Goal: Information Seeking & Learning: Understand process/instructions

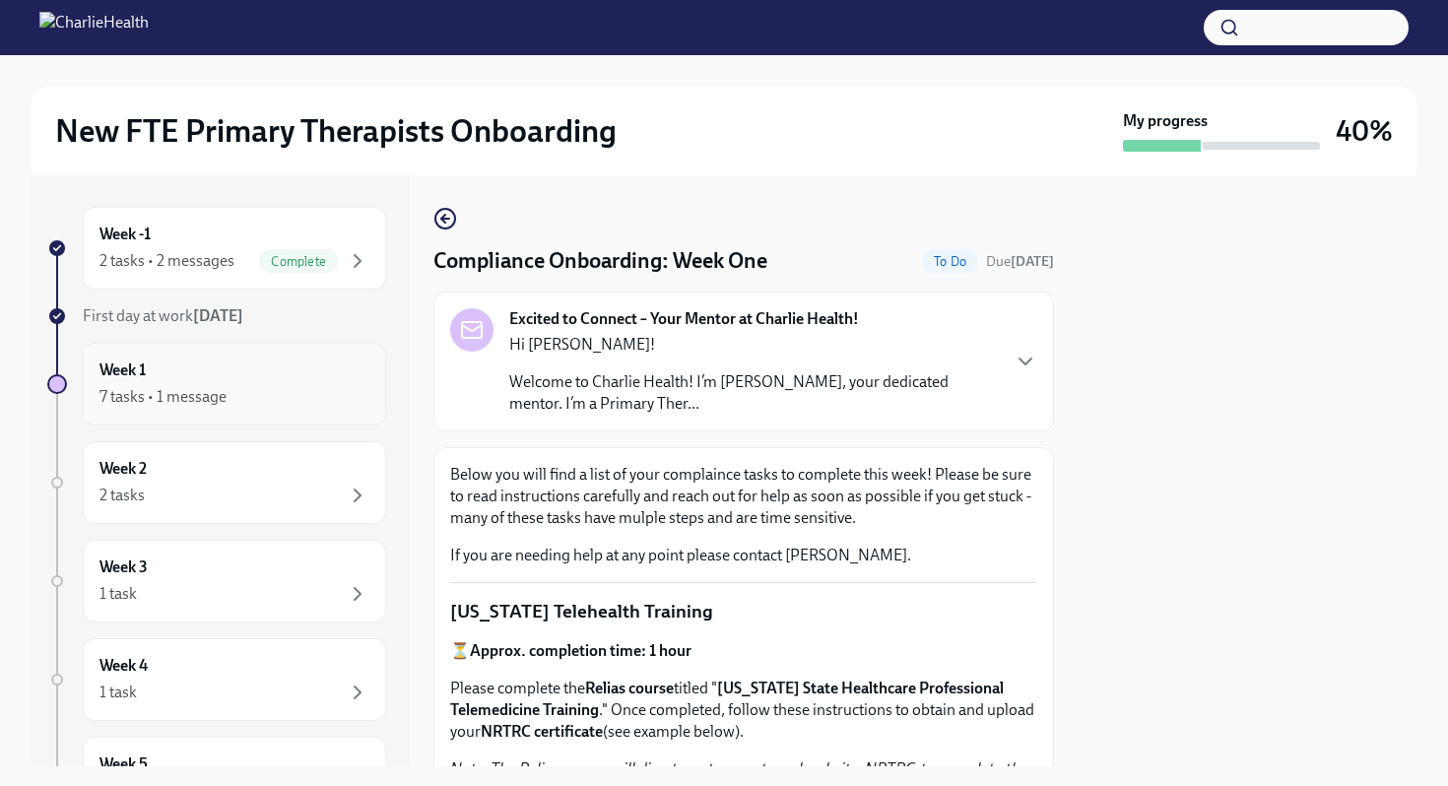
scroll to position [400, 0]
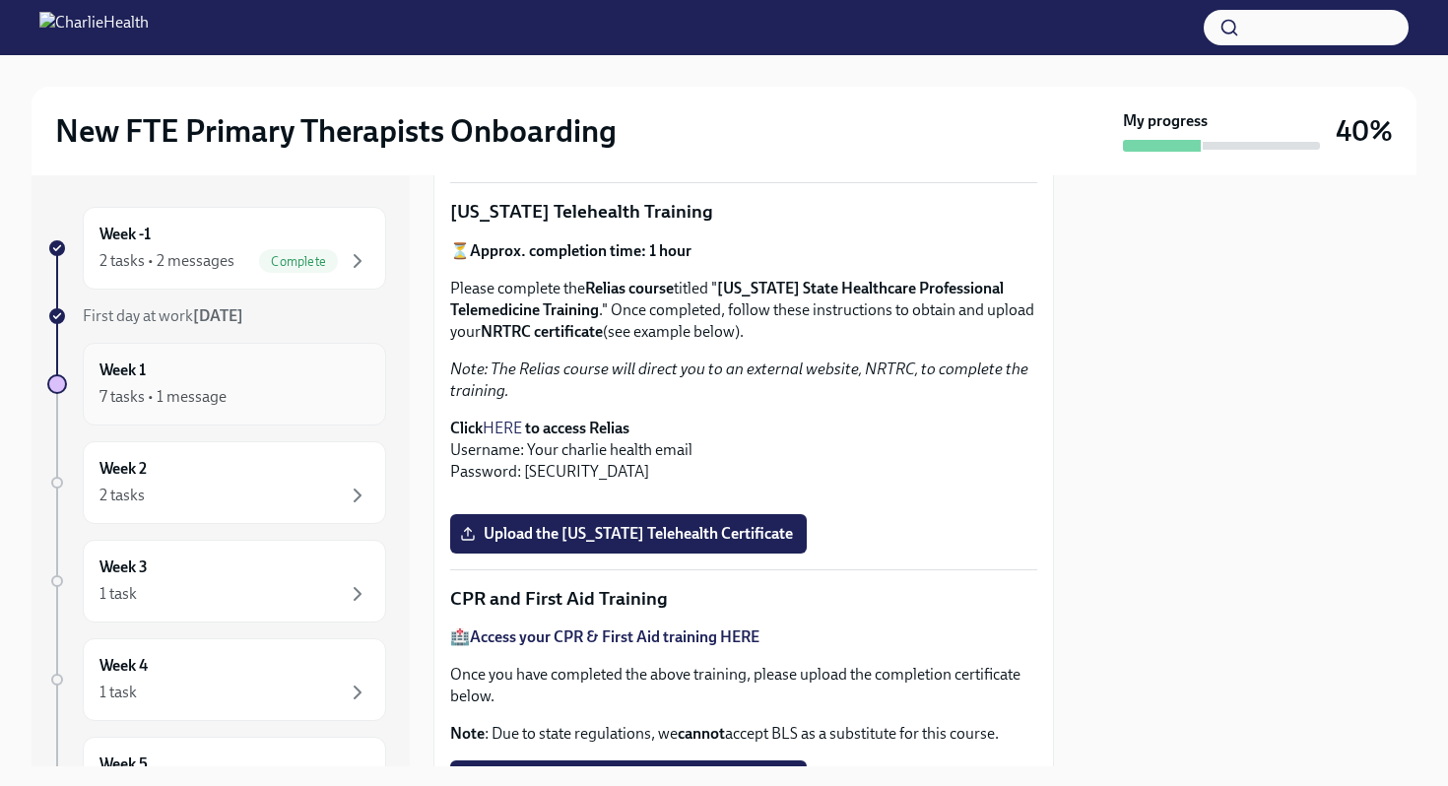
click at [212, 375] on div "Week 1 7 tasks • 1 message" at bounding box center [234, 383] width 270 height 49
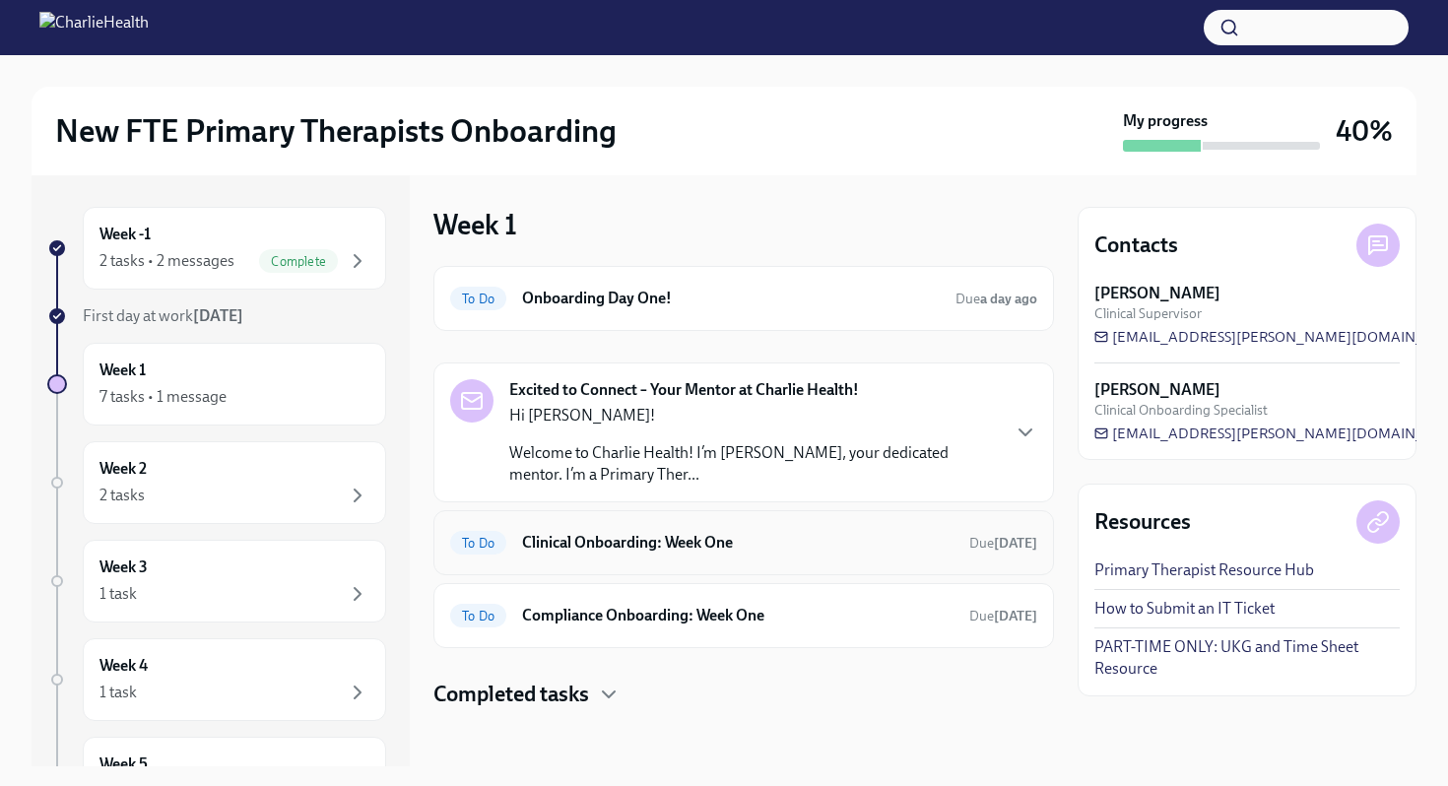
click at [504, 545] on span "To Do" at bounding box center [478, 543] width 56 height 15
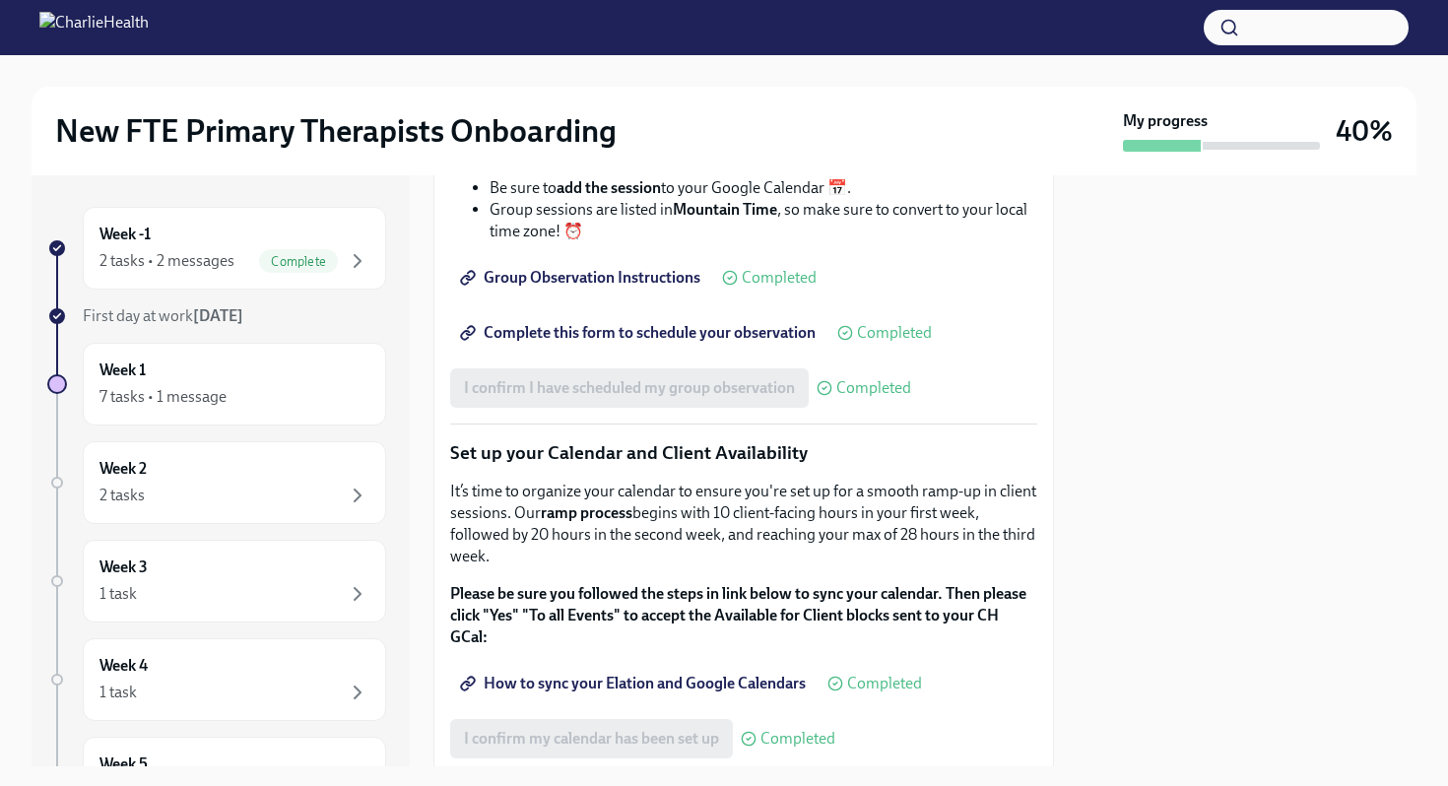
scroll to position [2966, 0]
click at [730, 341] on span "Complete this form to schedule your observation" at bounding box center [640, 331] width 352 height 20
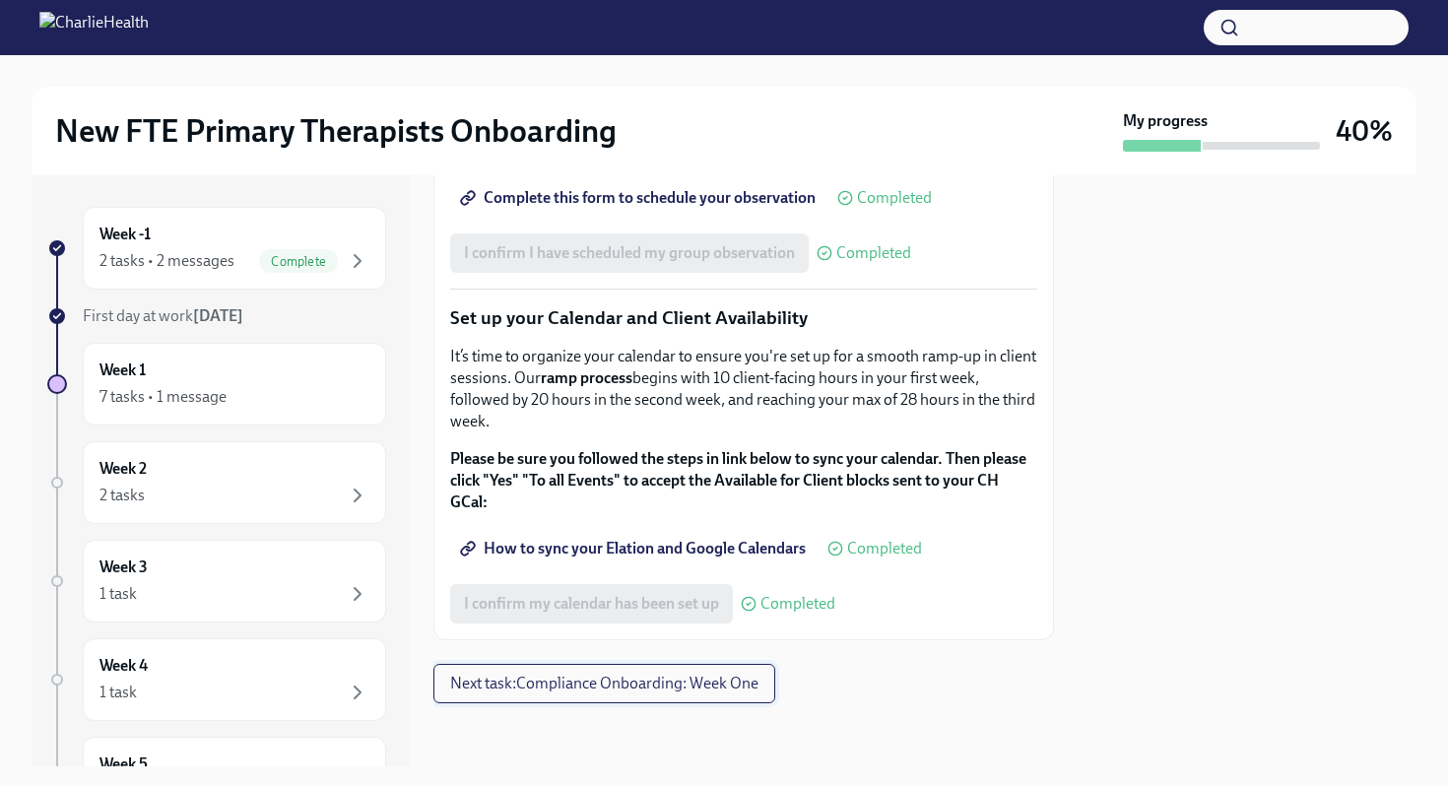
click at [510, 675] on span "Next task : Compliance Onboarding: Week One" at bounding box center [604, 684] width 308 height 20
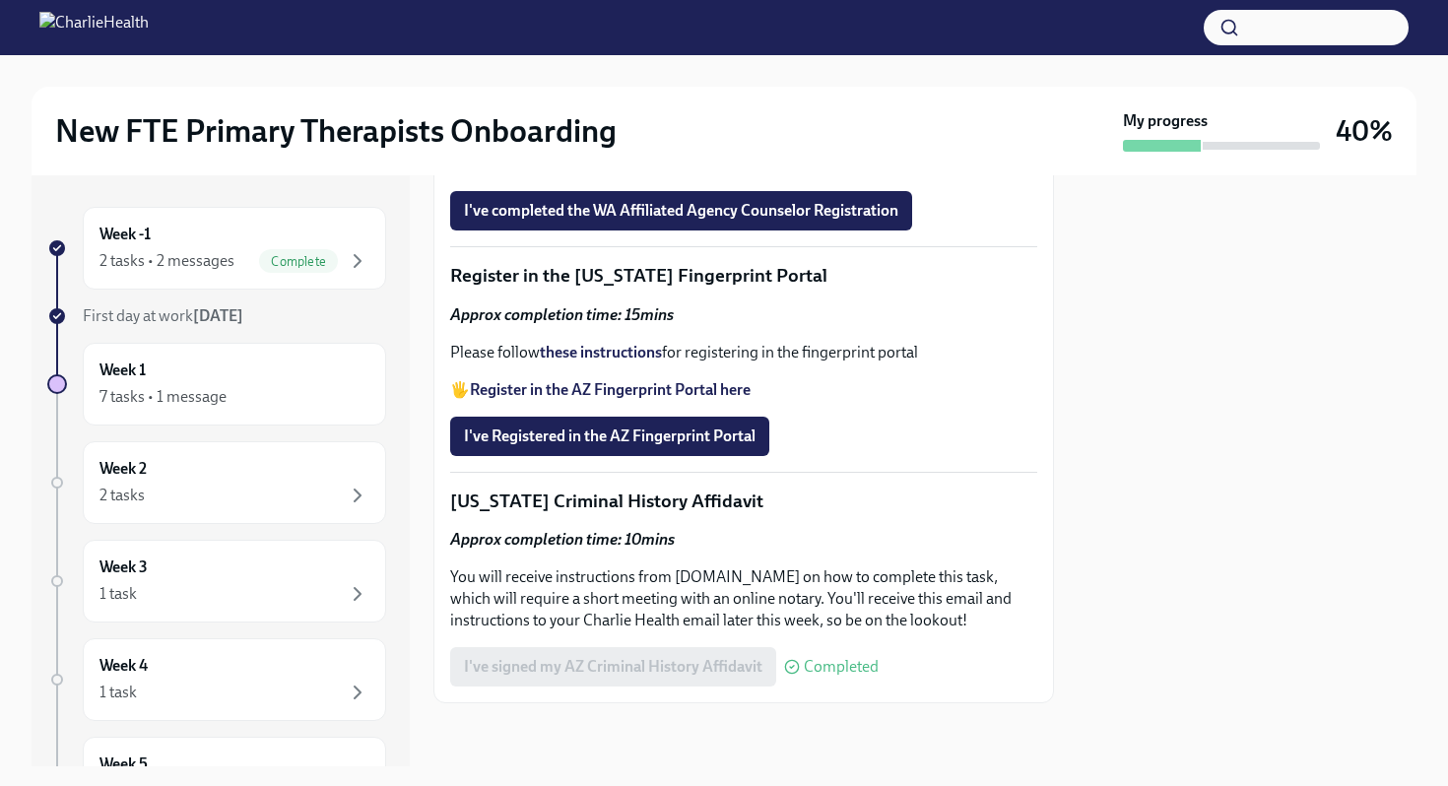
scroll to position [2643, 0]
click at [218, 480] on div "Week 2 2 tasks" at bounding box center [234, 482] width 270 height 49
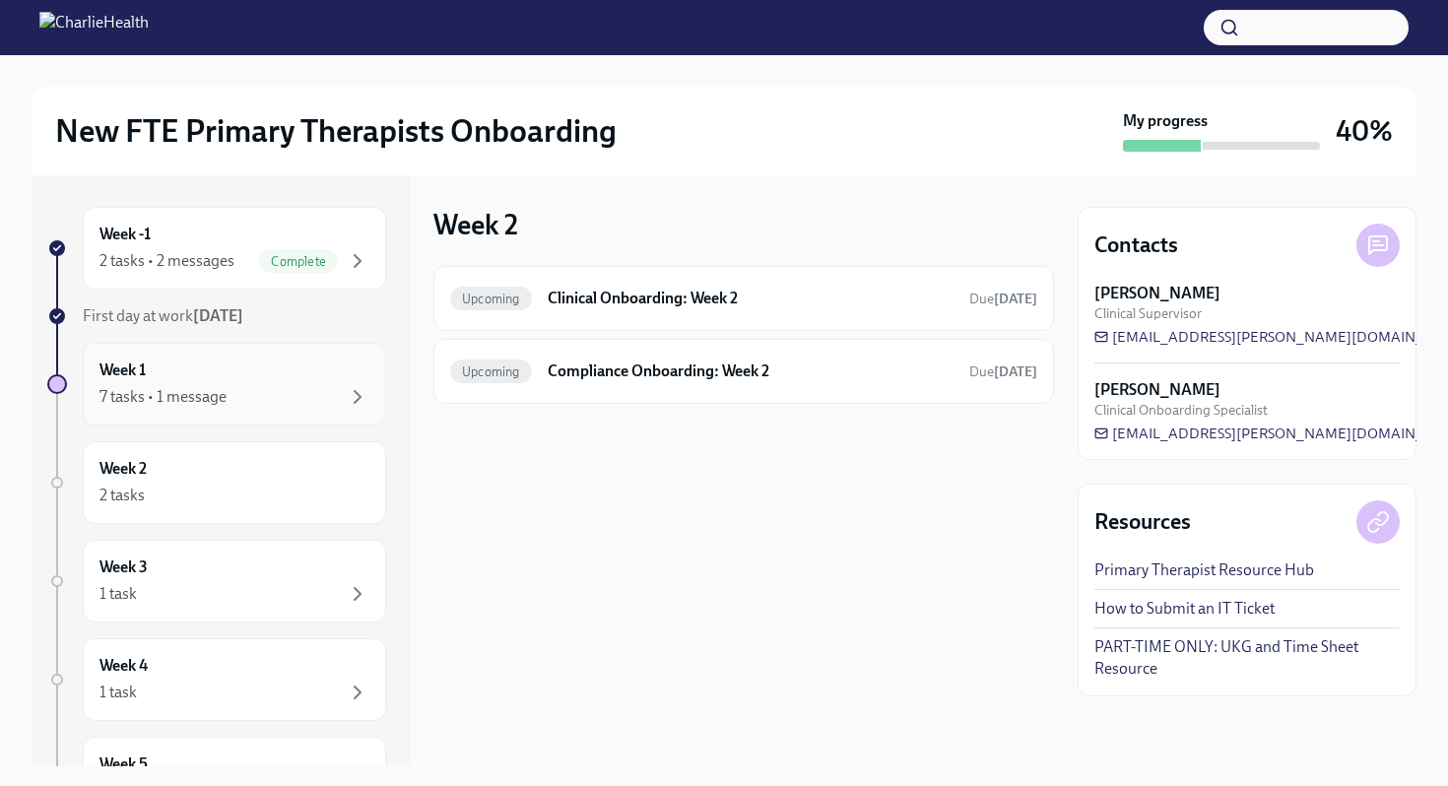
click at [241, 380] on div "Week 1 7 tasks • 1 message" at bounding box center [234, 383] width 270 height 49
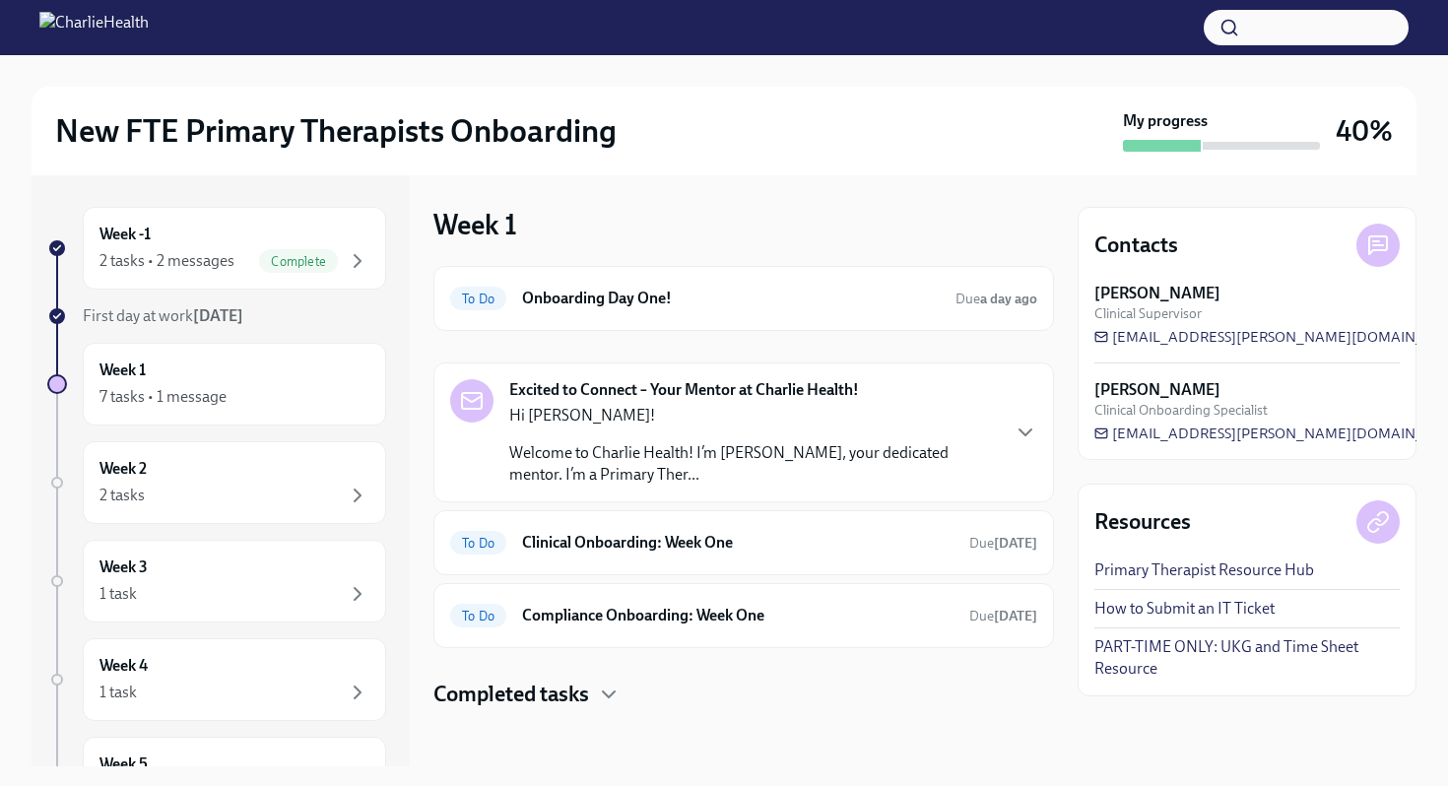
scroll to position [6, 0]
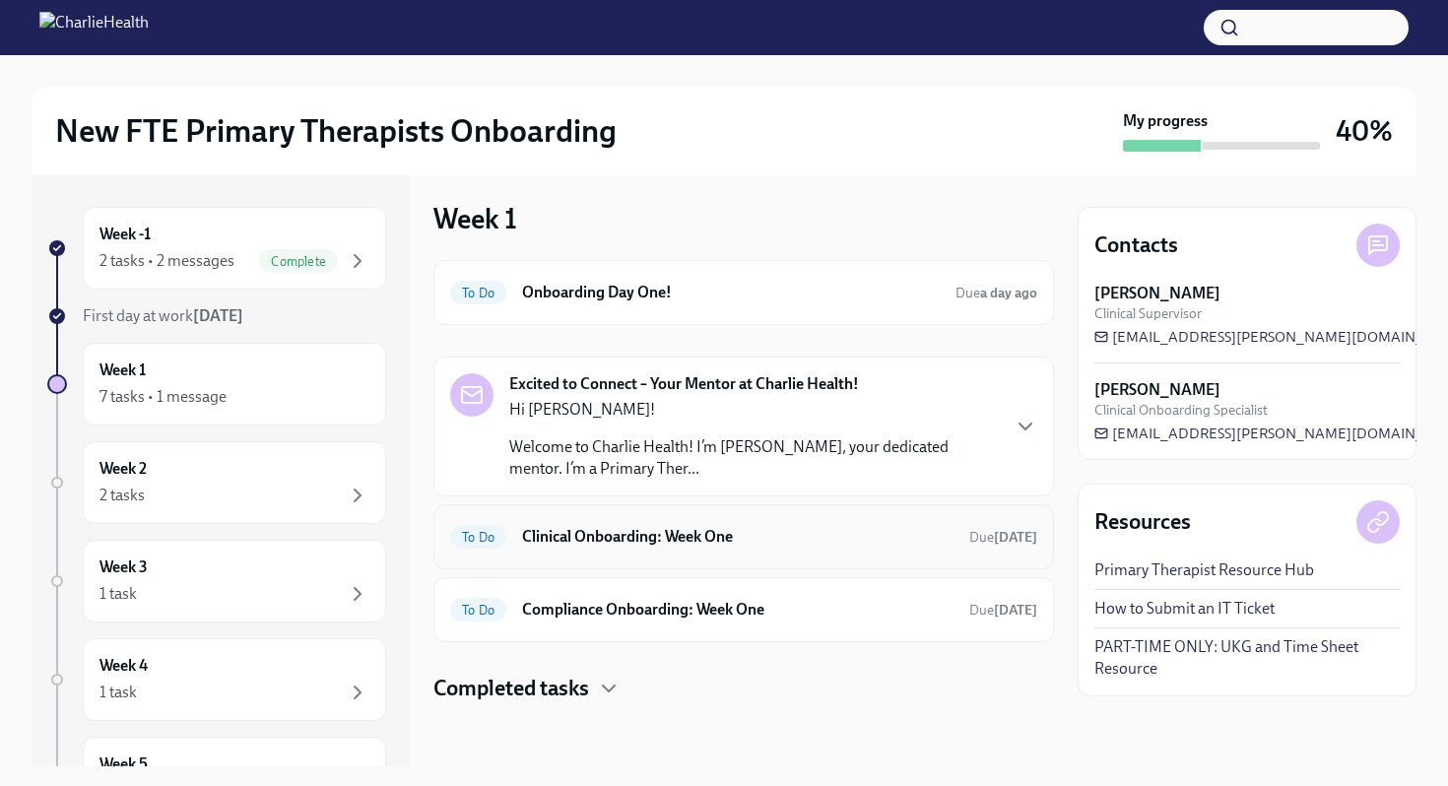
click at [617, 526] on h6 "Clinical Onboarding: Week One" at bounding box center [737, 537] width 431 height 22
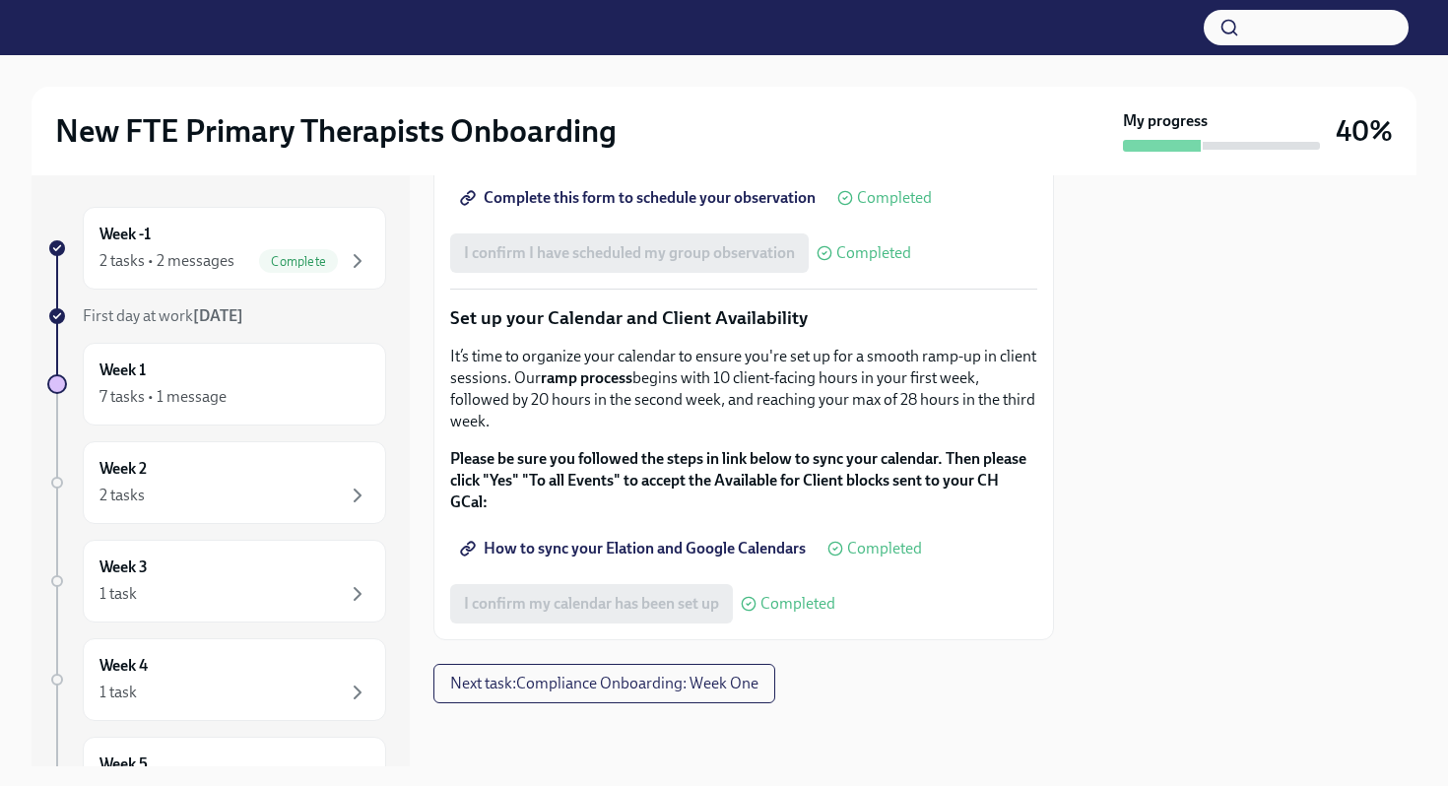
scroll to position [3250, 0]
click at [565, 672] on button "Next task : Compliance Onboarding: Week One" at bounding box center [604, 683] width 342 height 39
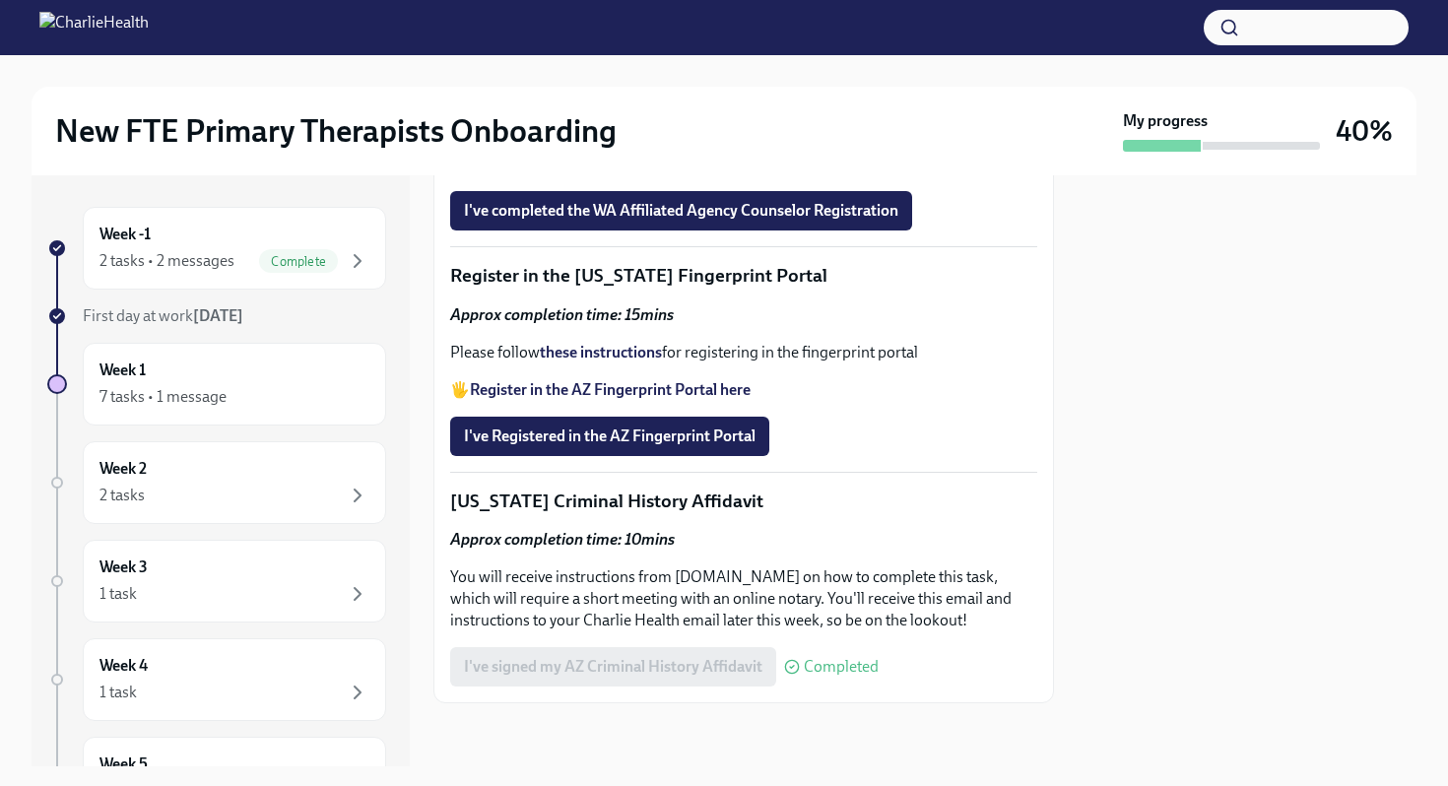
scroll to position [2787, 0]
click at [613, 358] on strong "these instructions" at bounding box center [601, 352] width 122 height 19
click at [558, 436] on span "I've Registered in the AZ Fingerprint Portal" at bounding box center [610, 436] width 292 height 20
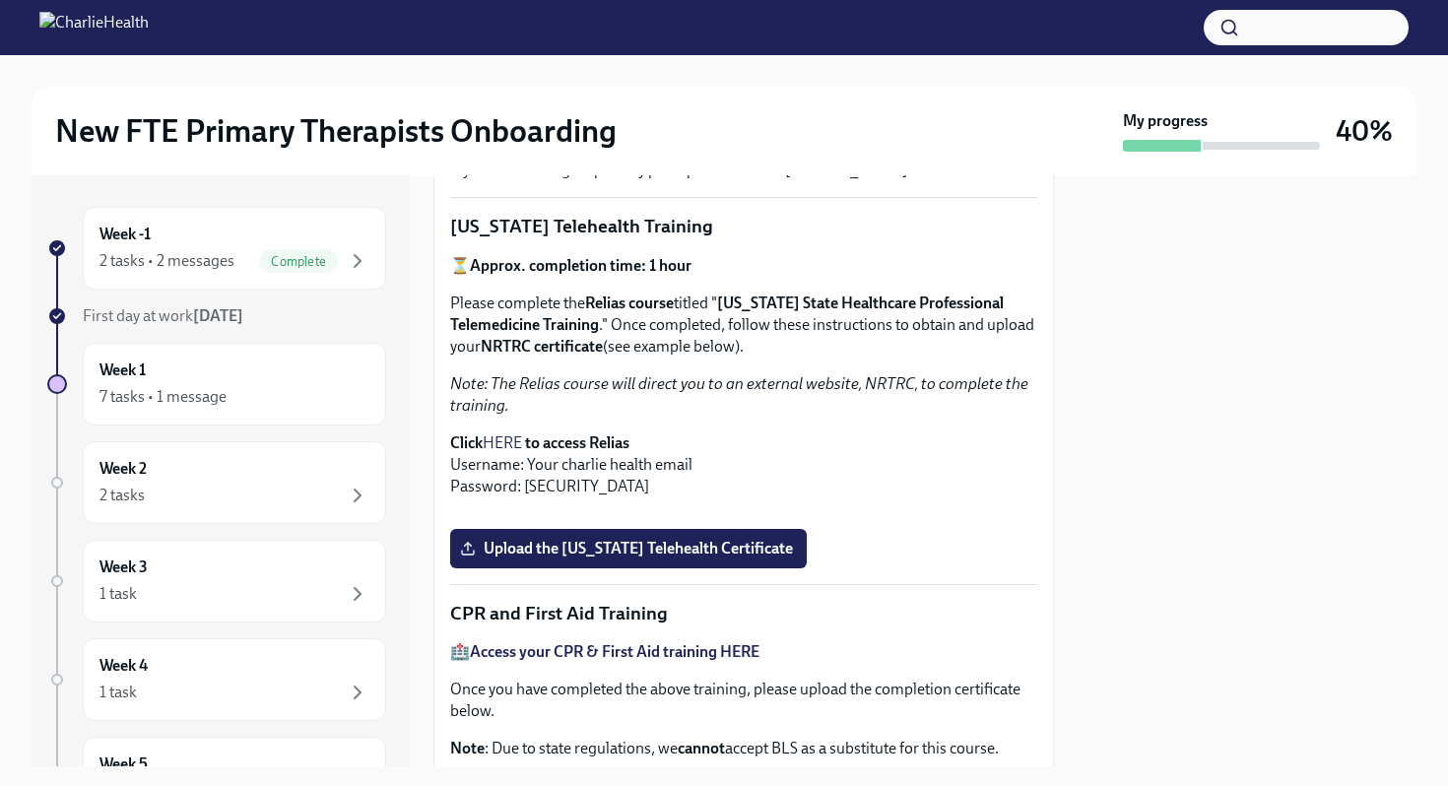
scroll to position [382, 0]
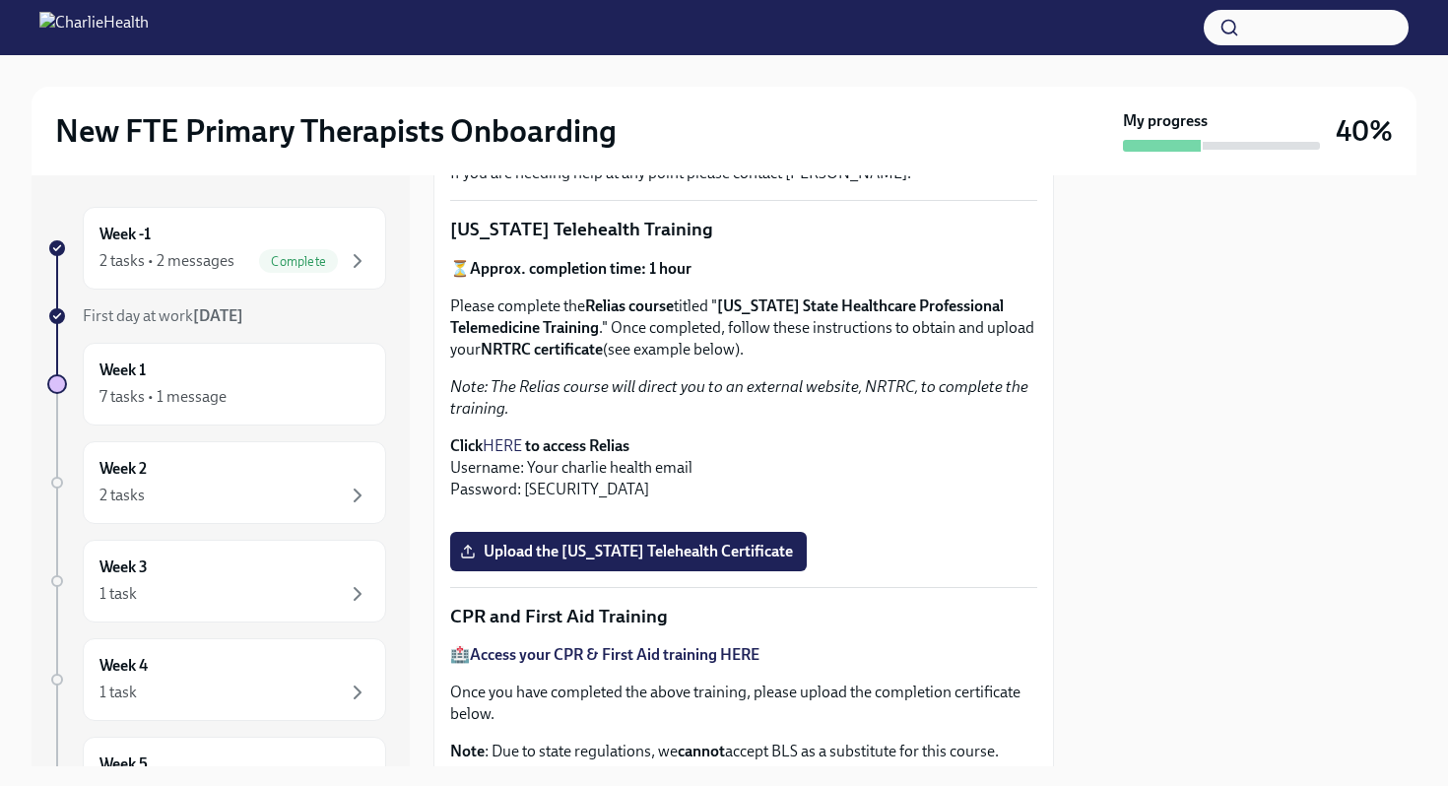
click at [499, 446] on link "HERE" at bounding box center [502, 445] width 39 height 19
drag, startPoint x: 732, startPoint y: 299, endPoint x: 599, endPoint y: 332, distance: 136.9
click at [599, 332] on strong "[US_STATE] State Healthcare Professional Telemedicine Training" at bounding box center [726, 316] width 553 height 40
copy strong "[US_STATE] State Healthcare Professional Telemedicine Training"
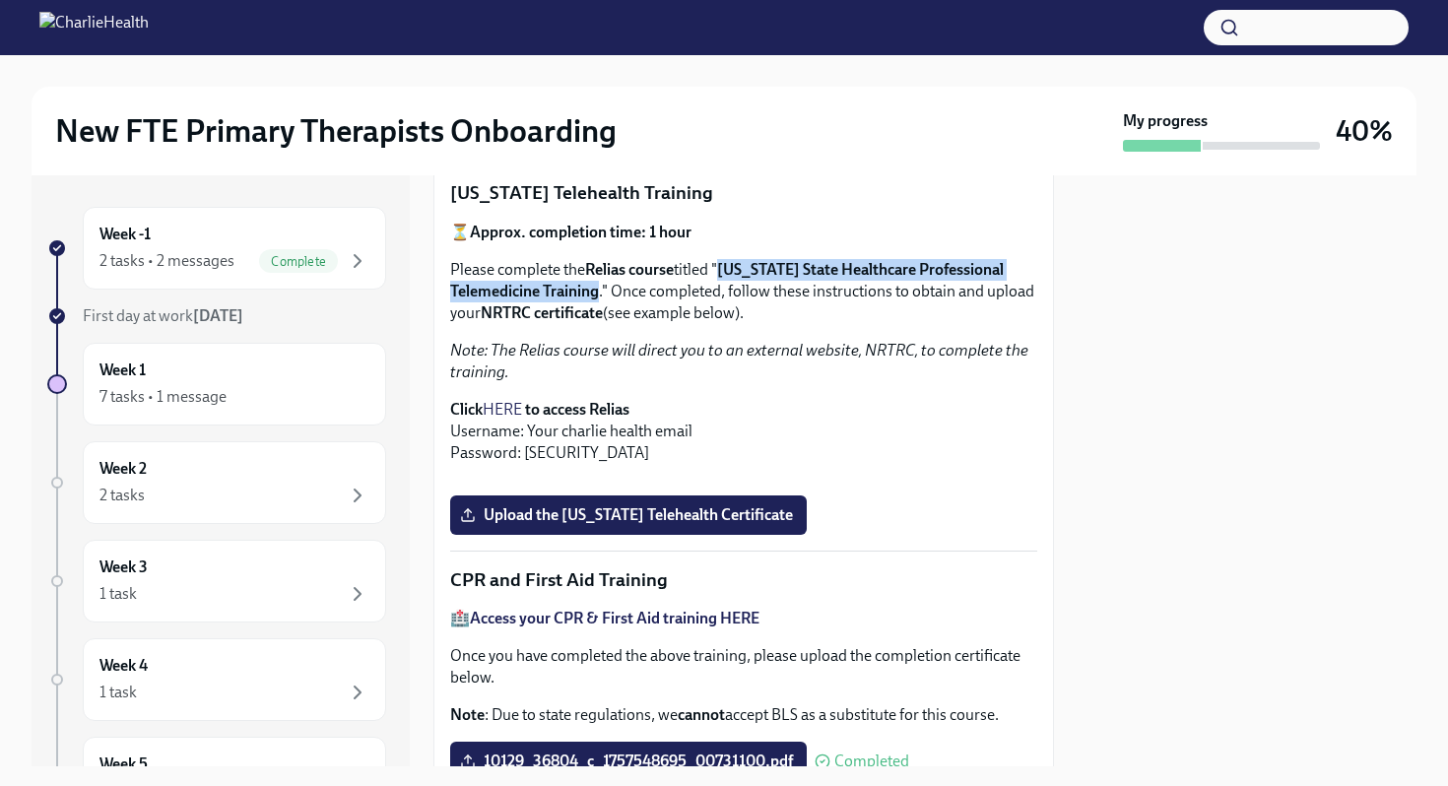
scroll to position [422, 0]
